Goal: Find specific page/section: Find specific page/section

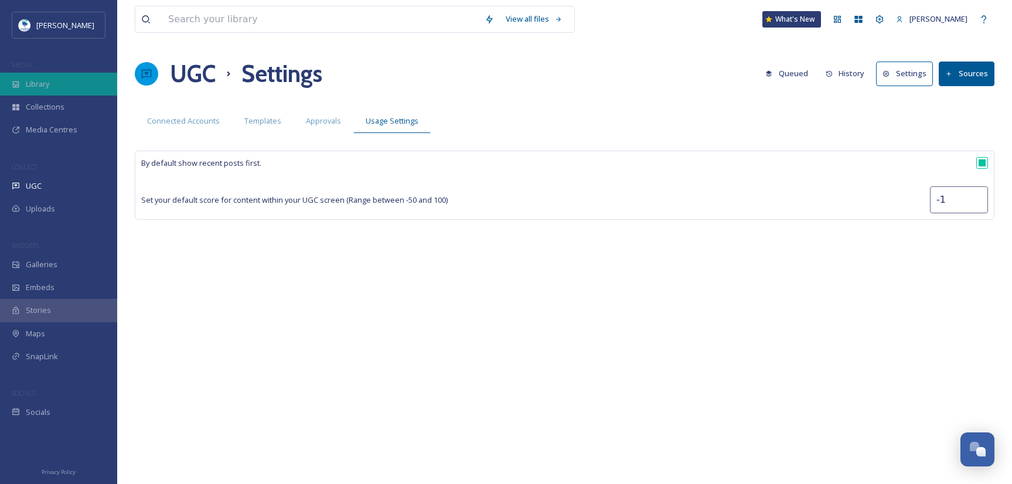
click at [52, 76] on div "Library" at bounding box center [58, 84] width 117 height 23
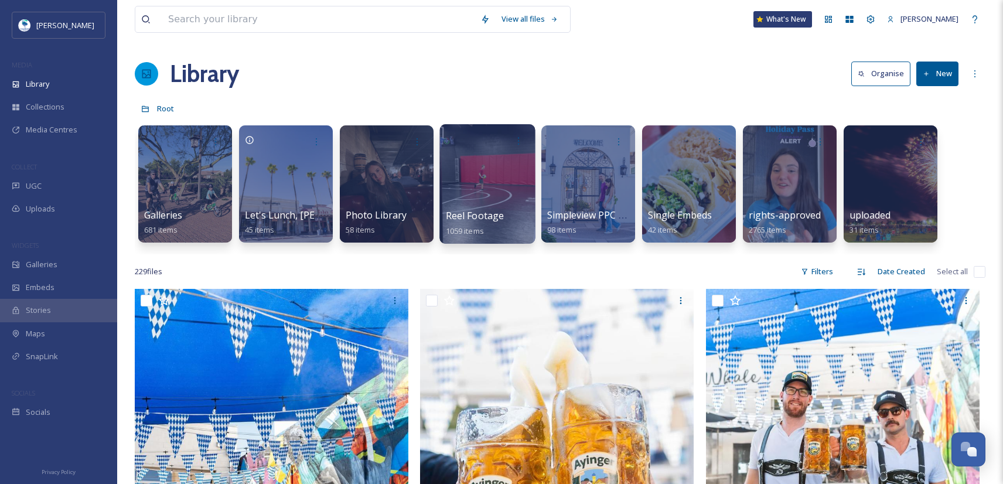
click at [473, 194] on div at bounding box center [486, 183] width 95 height 119
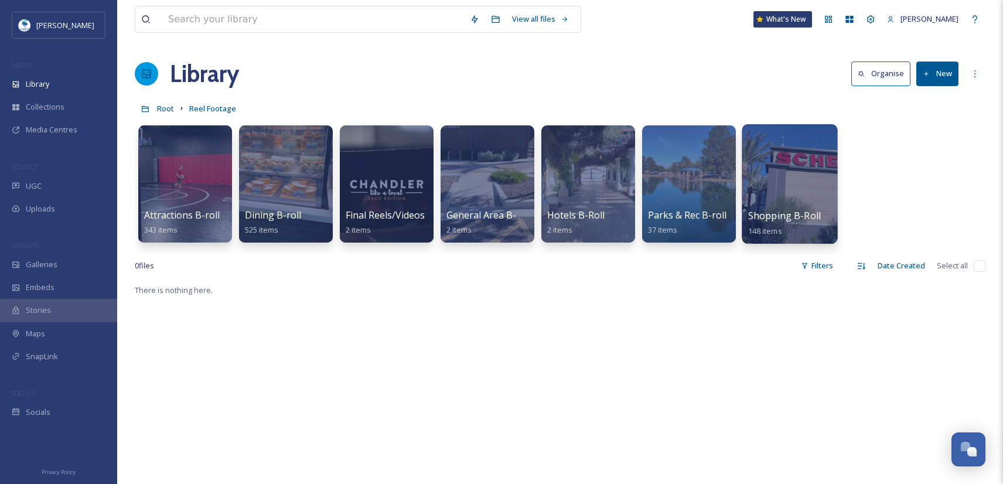
click at [756, 193] on div at bounding box center [788, 183] width 95 height 119
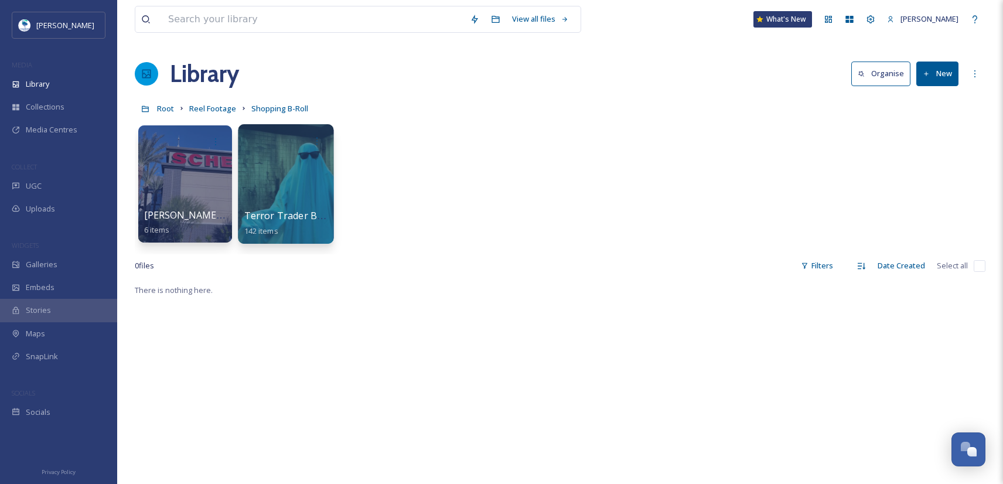
click at [280, 193] on div at bounding box center [285, 183] width 95 height 119
